Goal: Task Accomplishment & Management: Use online tool/utility

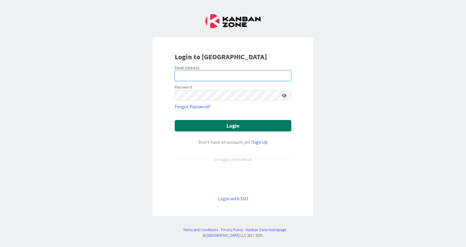
type input "[EMAIL_ADDRESS][PERSON_NAME][DOMAIN_NAME]"
click at [265, 126] on button "Login" at bounding box center [233, 125] width 117 height 11
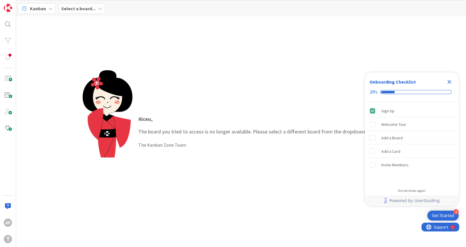
click at [91, 13] on div "Kanban Select a board..." at bounding box center [241, 8] width 450 height 16
click at [94, 10] on div "Select a board..." at bounding box center [82, 8] width 47 height 11
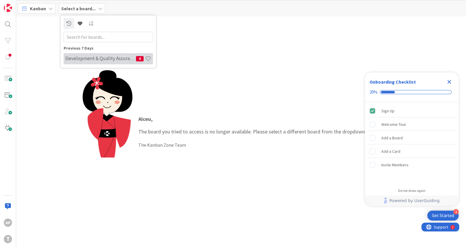
click at [104, 56] on h4 "Development & Quality Assurance" at bounding box center [100, 59] width 71 height 6
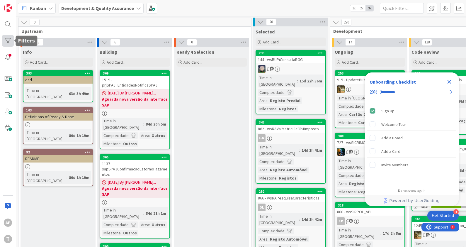
click at [8, 40] on div at bounding box center [8, 41] width 12 height 12
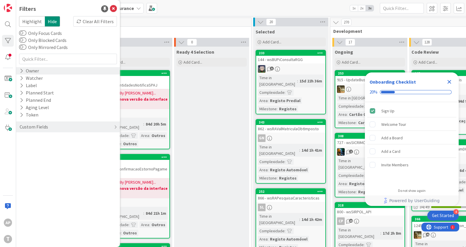
click at [23, 72] on icon at bounding box center [22, 70] width 4 height 5
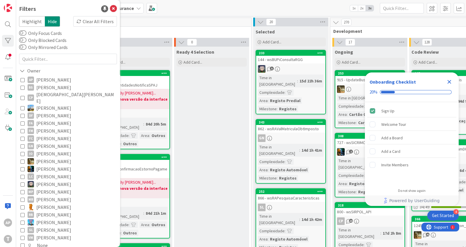
click at [24, 79] on icon at bounding box center [23, 80] width 4 height 4
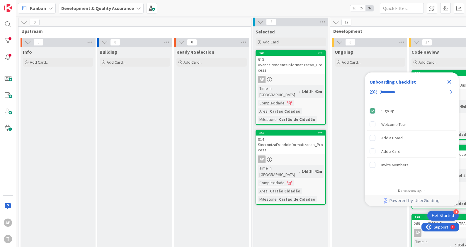
click at [449, 83] on icon "Close Checklist" at bounding box center [449, 81] width 7 height 7
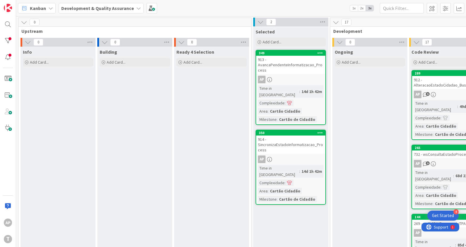
click at [300, 139] on div "914 - SincronizaEstadoInformatizacao_Process" at bounding box center [290, 145] width 69 height 18
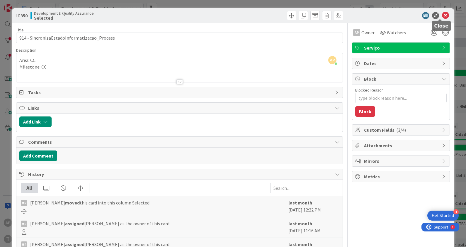
click at [443, 13] on icon at bounding box center [445, 15] width 7 height 7
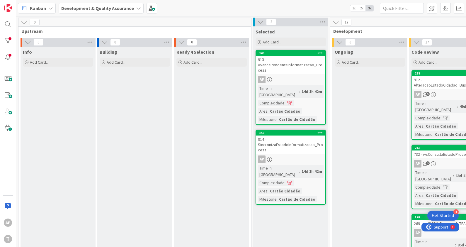
click at [291, 136] on div "914 - SincronizaEstadoInformatizacao_Process" at bounding box center [290, 145] width 69 height 18
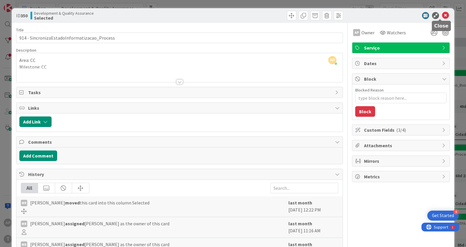
click at [442, 15] on icon at bounding box center [445, 15] width 7 height 7
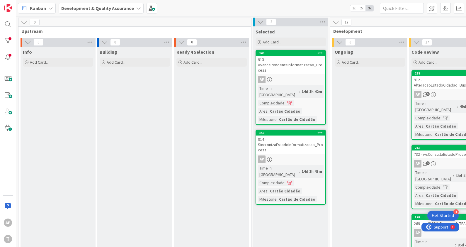
click at [321, 131] on icon at bounding box center [321, 133] width 6 height 4
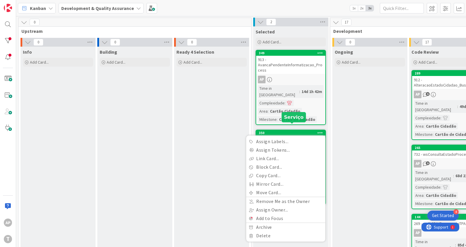
click at [303, 131] on div "350" at bounding box center [292, 133] width 67 height 4
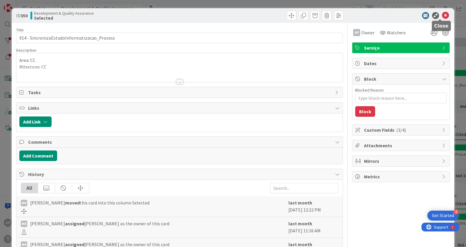
click at [442, 16] on icon at bounding box center [445, 15] width 7 height 7
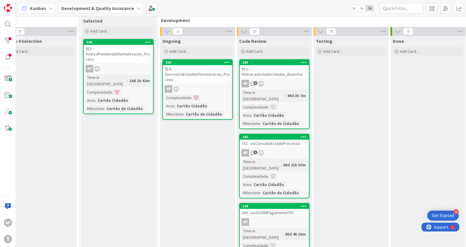
scroll to position [0, 172]
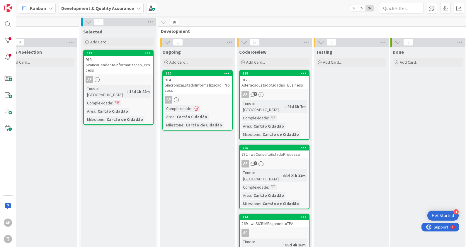
click at [197, 109] on span at bounding box center [196, 108] width 5 height 4
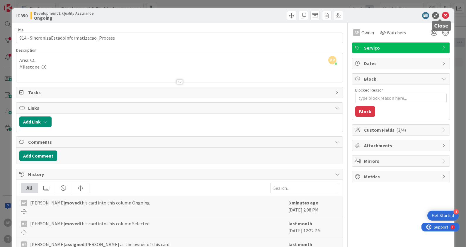
click at [442, 14] on icon at bounding box center [445, 15] width 7 height 7
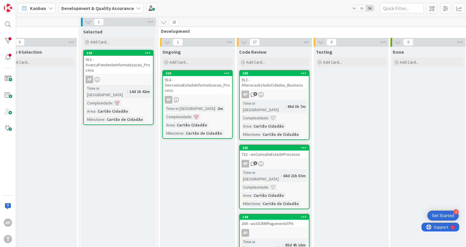
click at [192, 117] on span ":" at bounding box center [192, 117] width 1 height 6
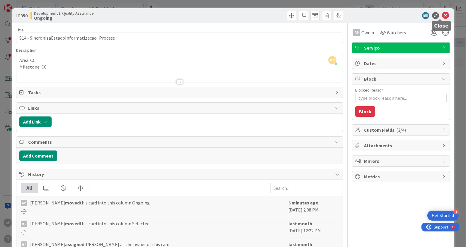
click at [442, 14] on icon at bounding box center [445, 15] width 7 height 7
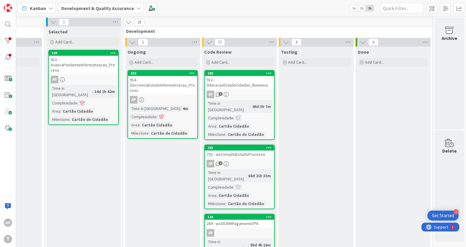
scroll to position [0, 180]
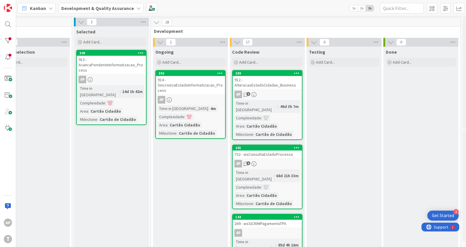
click at [194, 85] on div "914 - SincronizaEstadoInformatizacao_Process" at bounding box center [190, 85] width 69 height 18
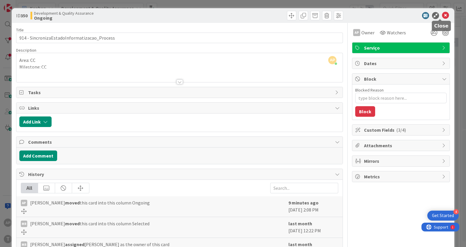
click at [442, 14] on icon at bounding box center [445, 15] width 7 height 7
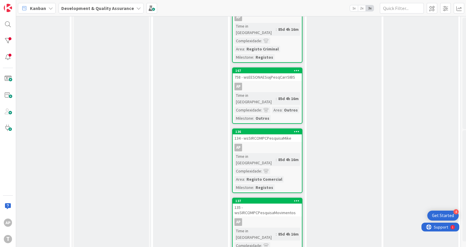
scroll to position [436, 180]
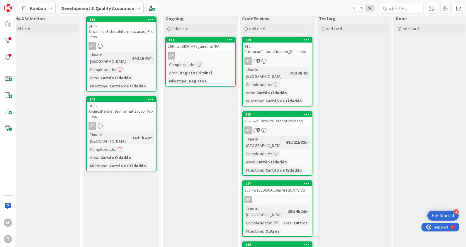
scroll to position [0, 170]
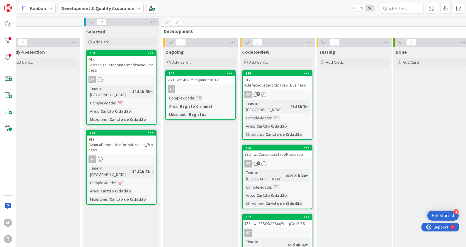
click at [215, 78] on div "269 - wsSICRIMPagamentoTPA" at bounding box center [200, 80] width 69 height 8
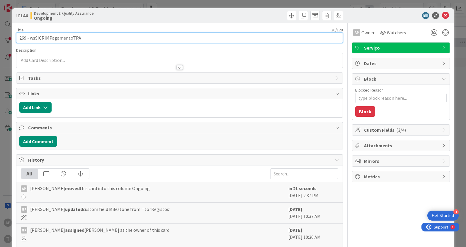
drag, startPoint x: 92, startPoint y: 39, endPoint x: 3, endPoint y: 30, distance: 90.2
click at [3, 30] on div "ID 144 Development & Quality Assurance Ongoing Title 26 / 128 269 - wsSICRIMPag…" at bounding box center [233, 123] width 466 height 247
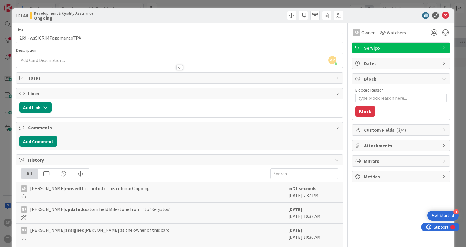
type textarea "x"
drag, startPoint x: 443, startPoint y: 17, endPoint x: 441, endPoint y: 13, distance: 4.7
click at [443, 17] on icon at bounding box center [445, 15] width 7 height 7
